Goal: Information Seeking & Learning: Learn about a topic

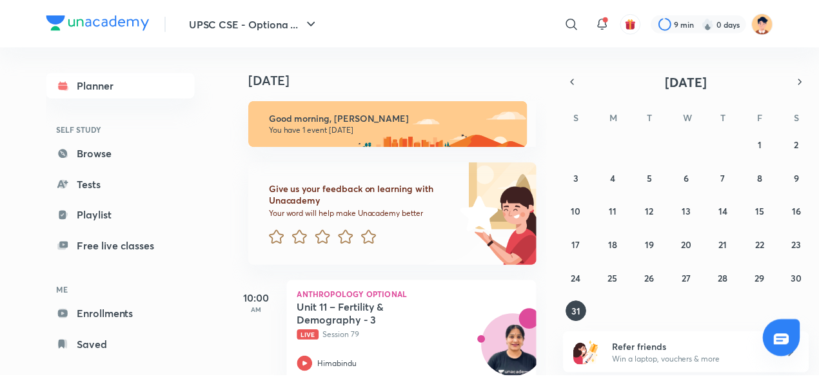
scroll to position [28, 0]
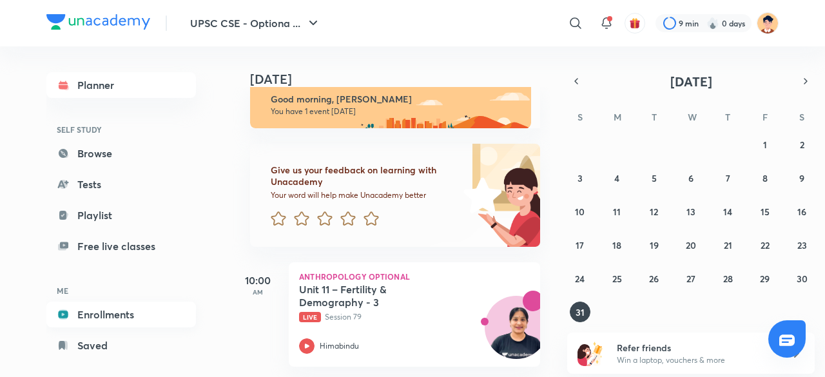
click at [133, 308] on link "Enrollments" at bounding box center [121, 315] width 150 height 26
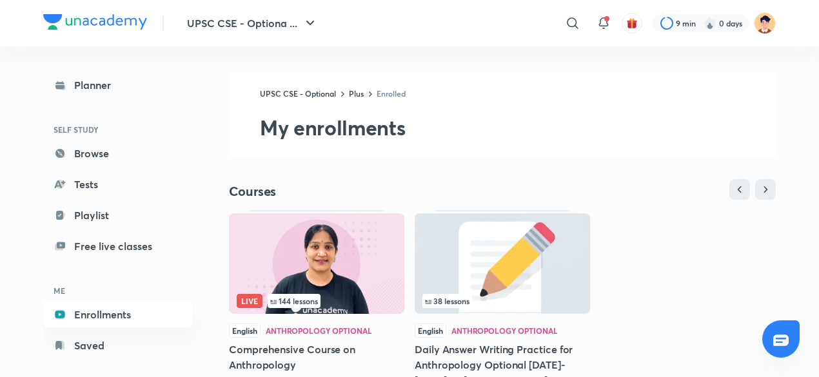
click at [268, 359] on h5 "Comprehensive Course on Anthropology" at bounding box center [316, 357] width 175 height 31
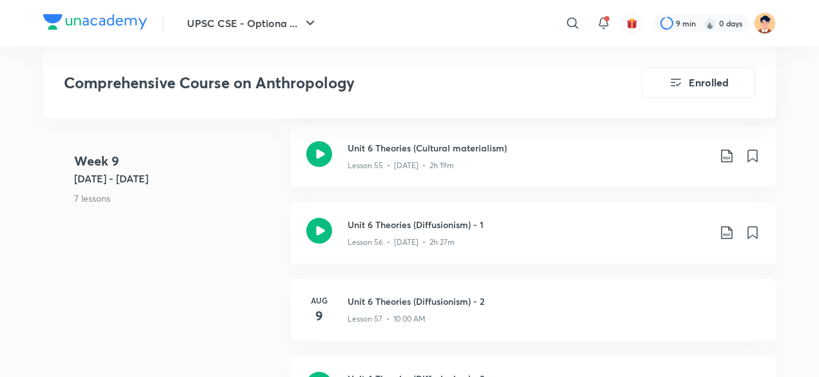
scroll to position [5055, 0]
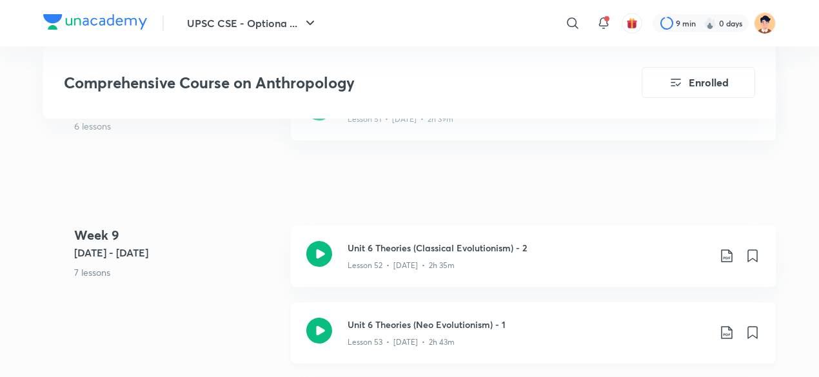
click at [316, 333] on icon at bounding box center [319, 331] width 26 height 26
